Goal: Check status: Check status

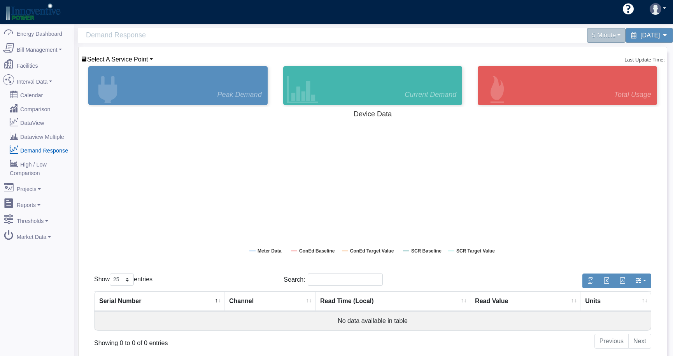
select select "25"
click at [46, 144] on link "Demand Response" at bounding box center [36, 150] width 75 height 14
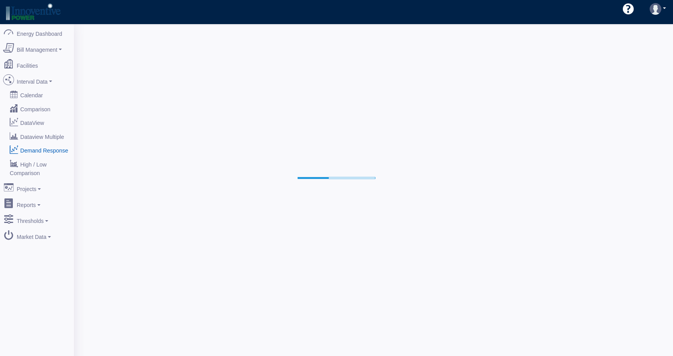
select select "25"
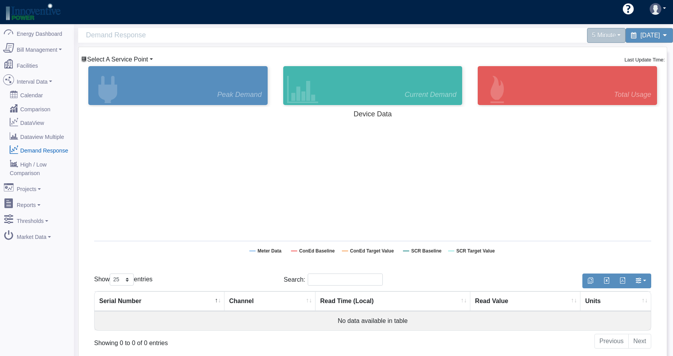
click at [118, 60] on span "Select A Service Point" at bounding box center [117, 59] width 61 height 7
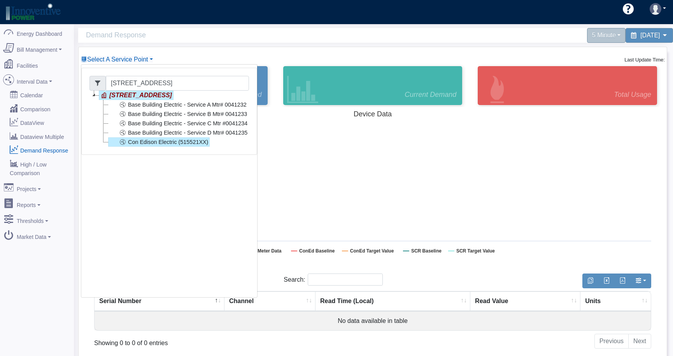
click at [142, 140] on link "Con Edison Electric (515521XX)" at bounding box center [158, 141] width 101 height 9
